Goal: Information Seeking & Learning: Learn about a topic

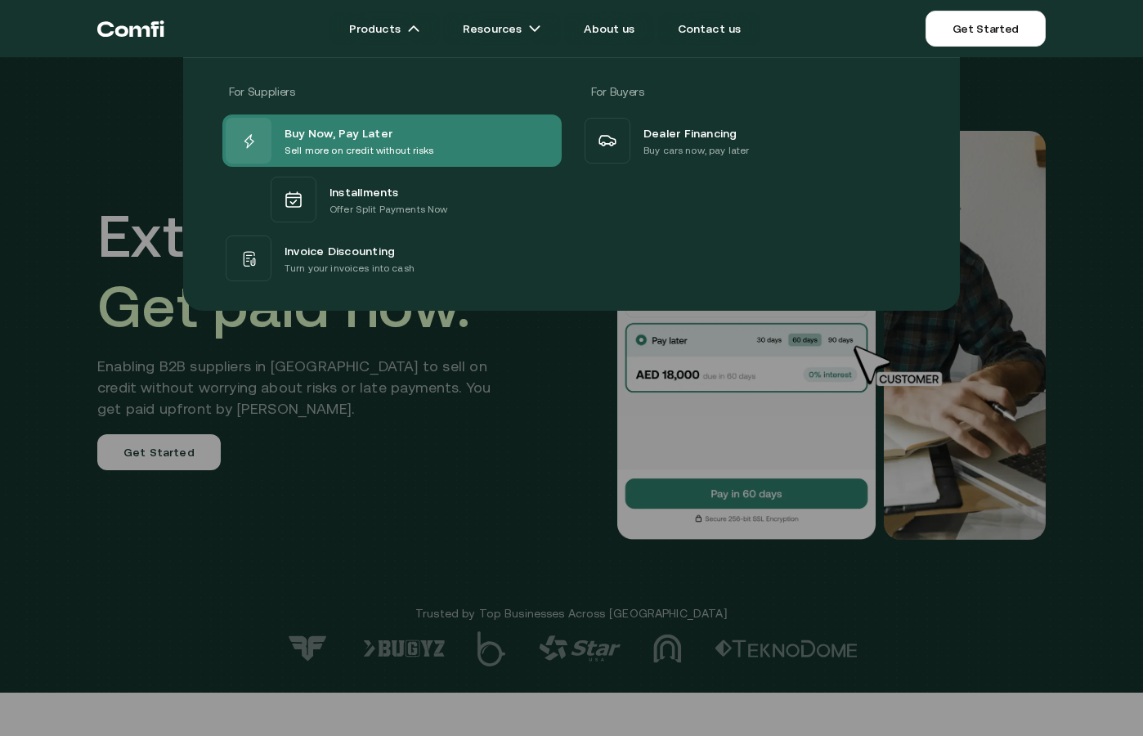
click at [347, 134] on span "Buy Now, Pay Later" at bounding box center [338, 133] width 108 height 20
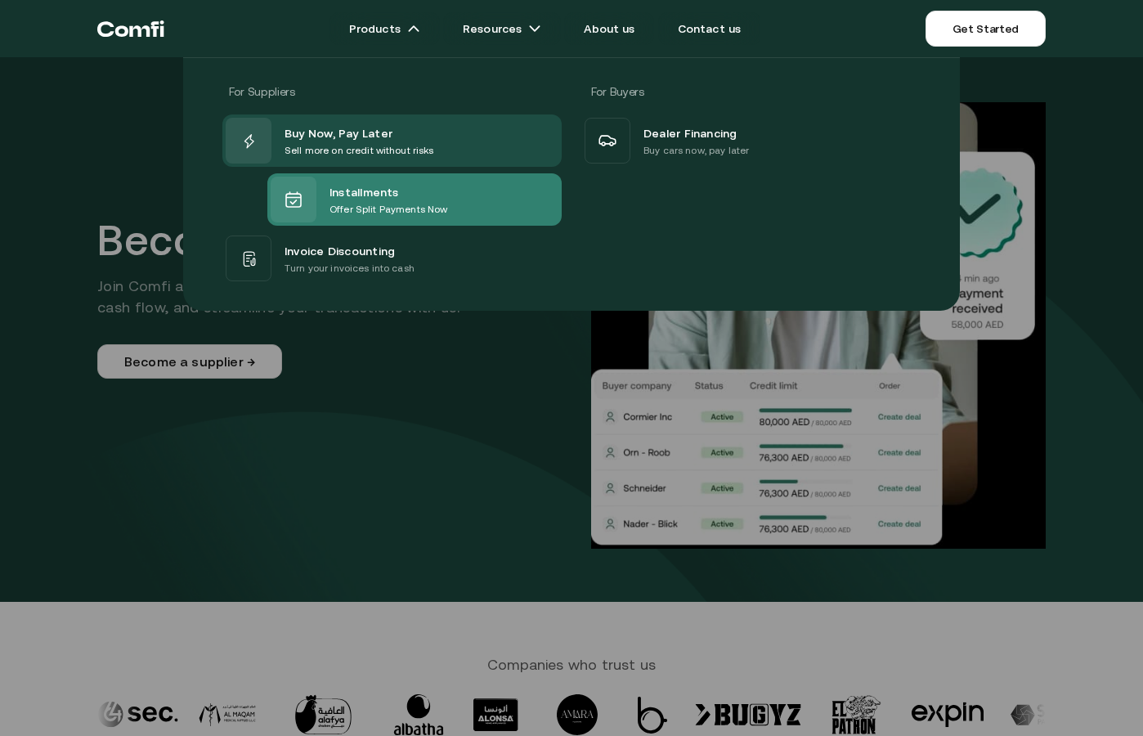
click at [373, 193] on span "Installments" at bounding box center [363, 191] width 69 height 20
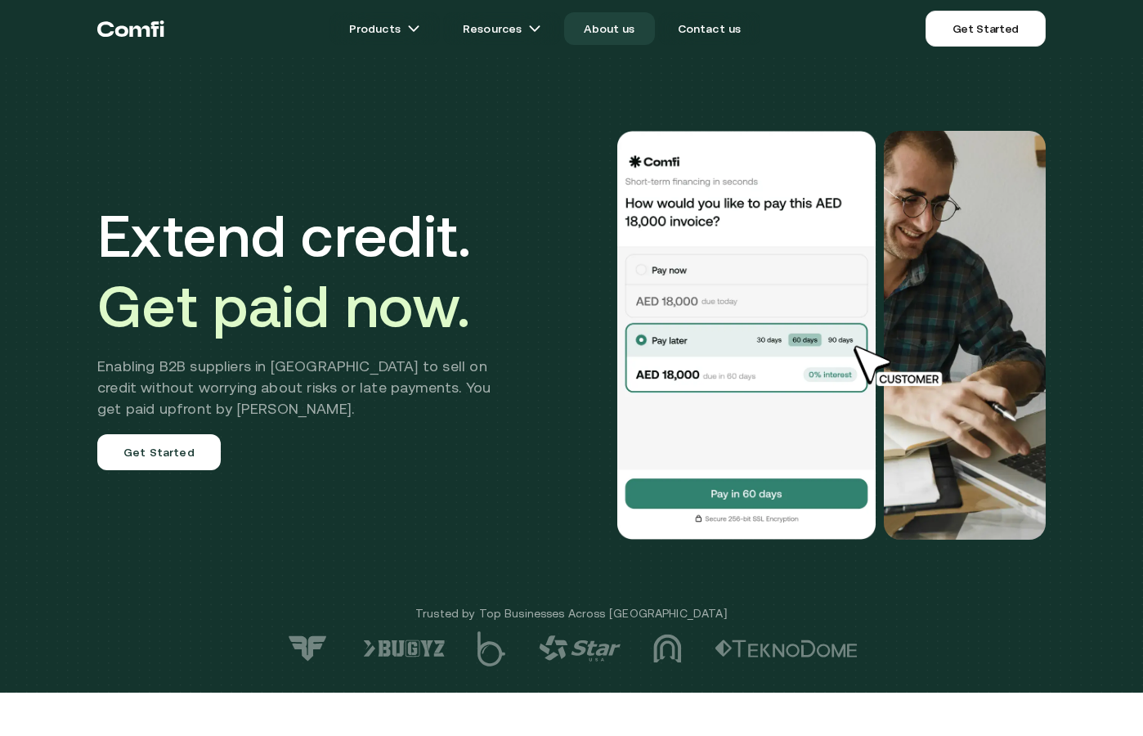
click at [618, 25] on link "About us" at bounding box center [609, 28] width 90 height 33
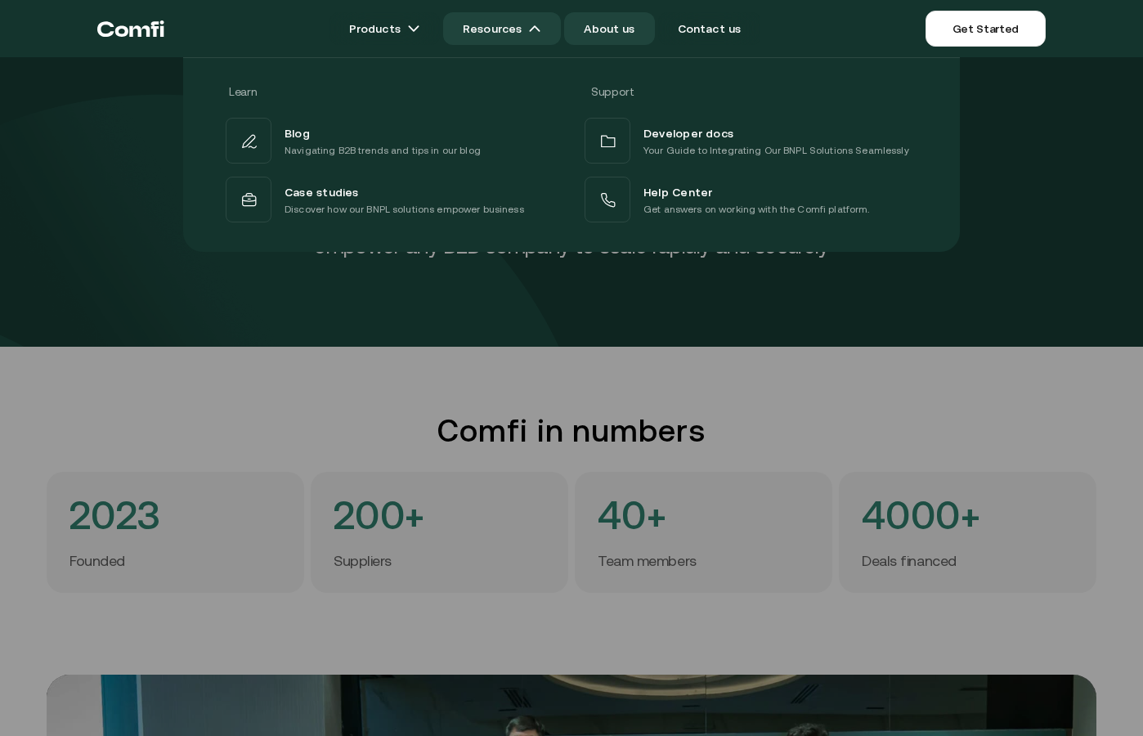
click at [522, 31] on link "Resources" at bounding box center [502, 28] width 118 height 33
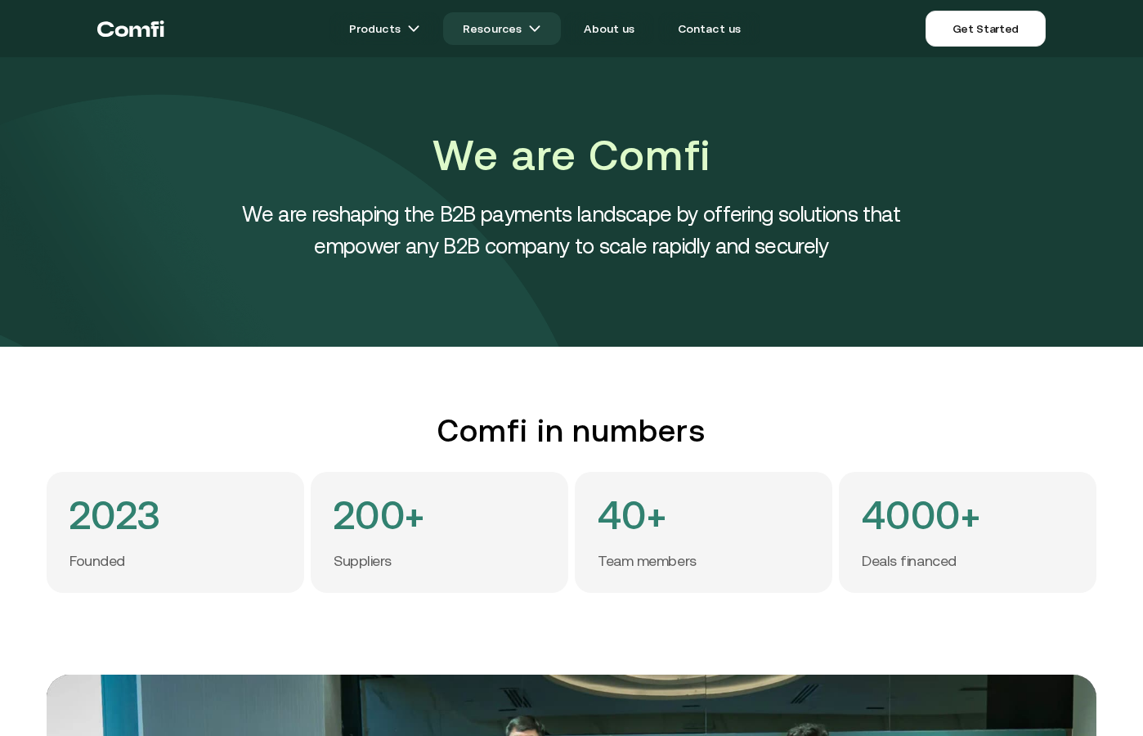
click at [522, 31] on link "Resources" at bounding box center [502, 28] width 118 height 33
click at [509, 29] on link "Resources" at bounding box center [502, 28] width 118 height 33
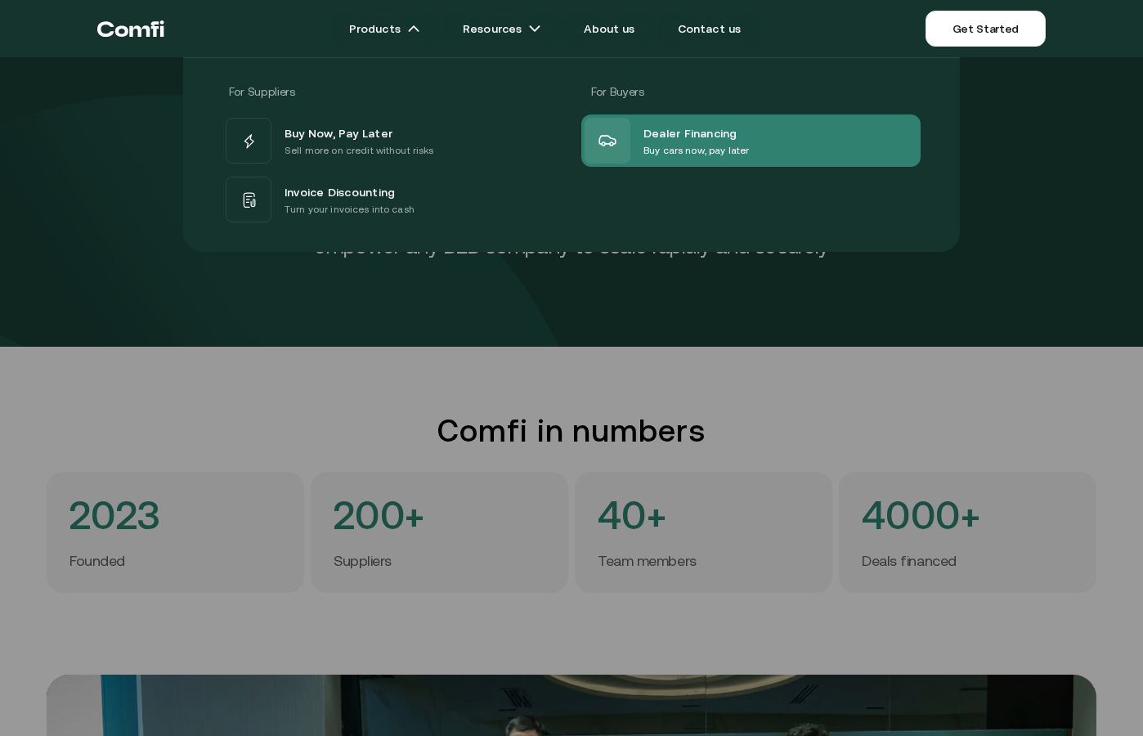
click at [728, 133] on span "Dealer Financing" at bounding box center [690, 133] width 94 height 20
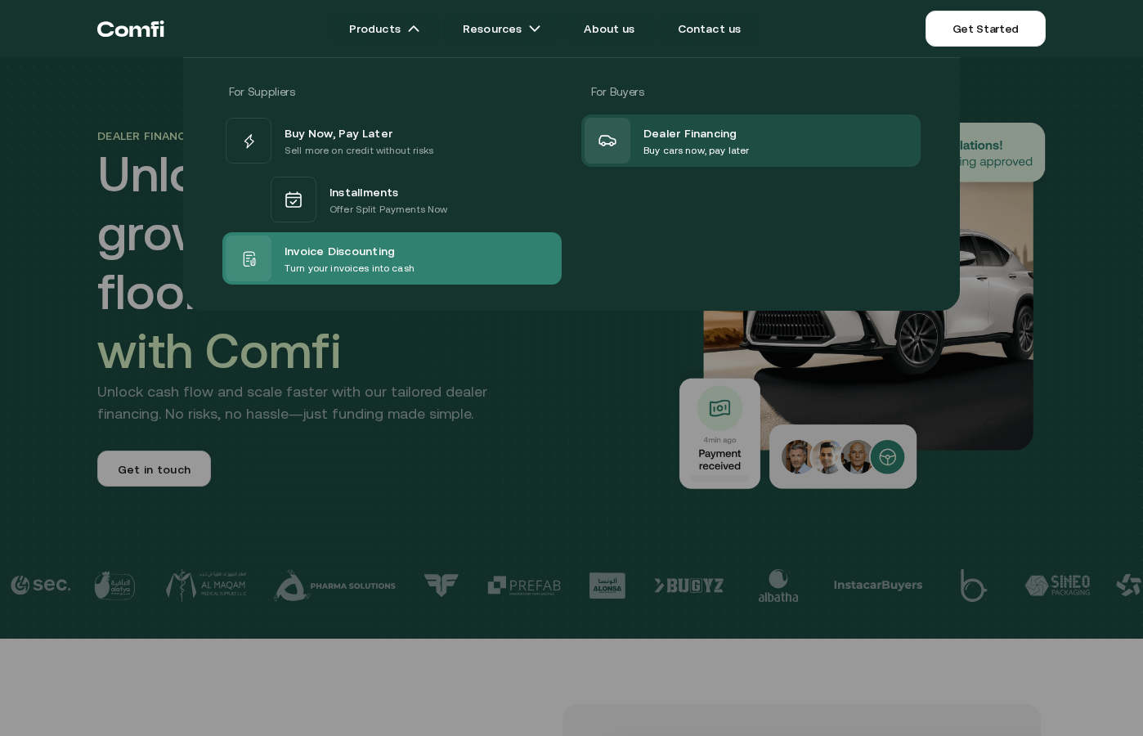
click at [318, 262] on p "Turn your invoices into cash" at bounding box center [349, 268] width 130 height 16
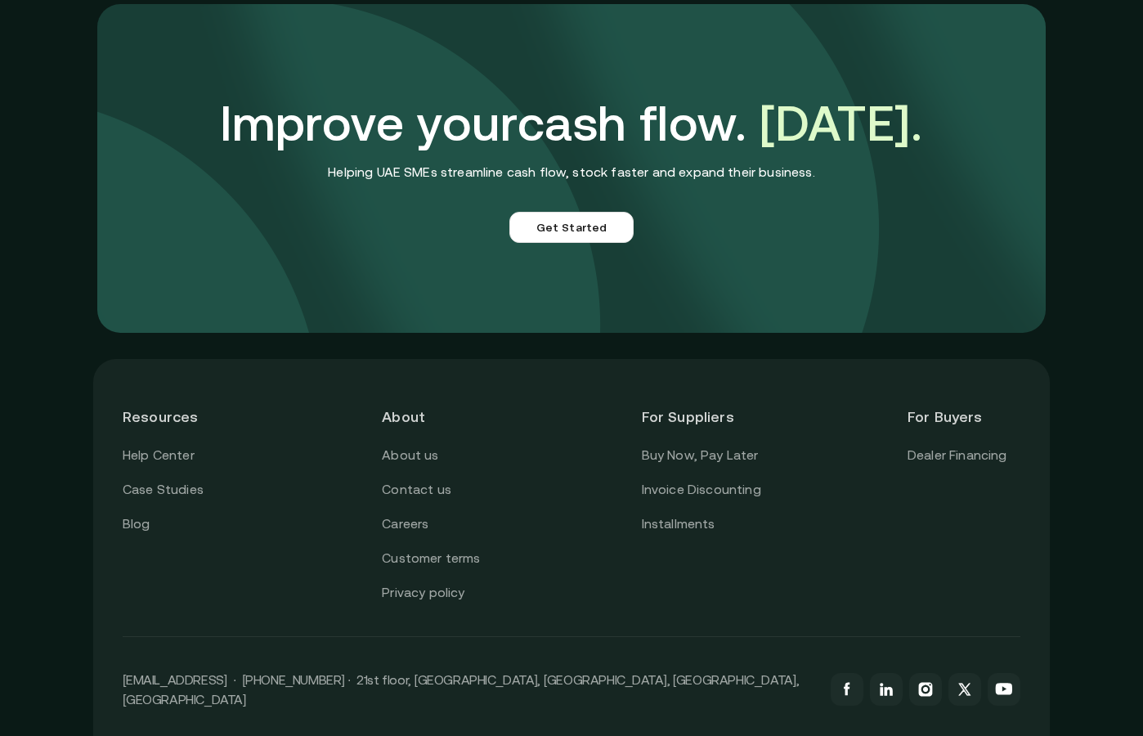
scroll to position [4609, 0]
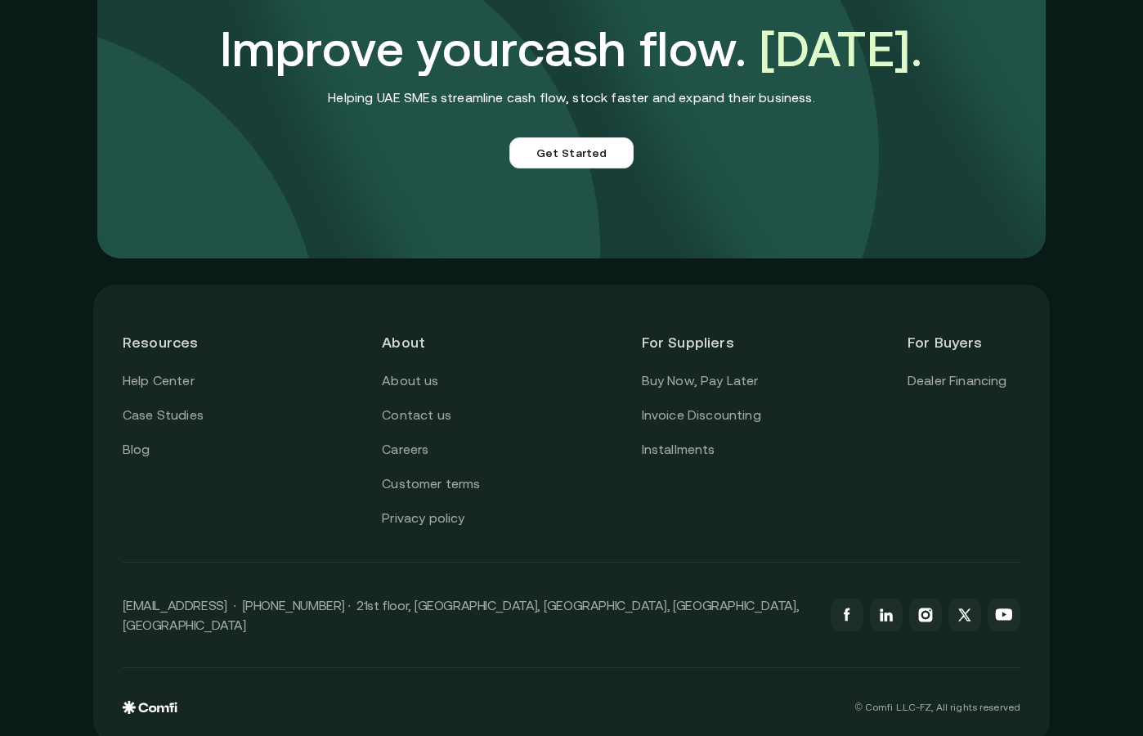
scroll to position [4597, 0]
